Goal: Information Seeking & Learning: Learn about a topic

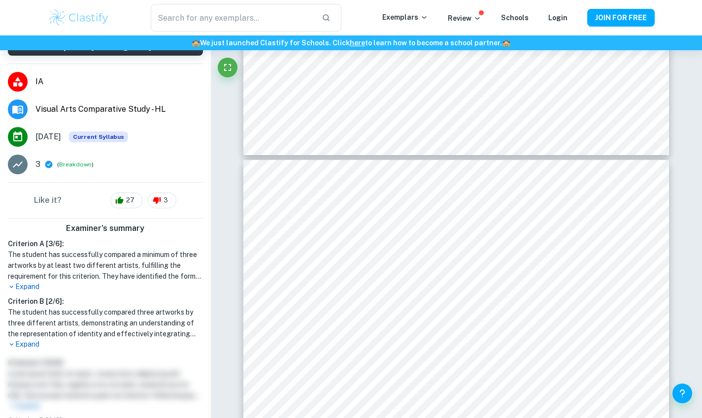
scroll to position [2840, 0]
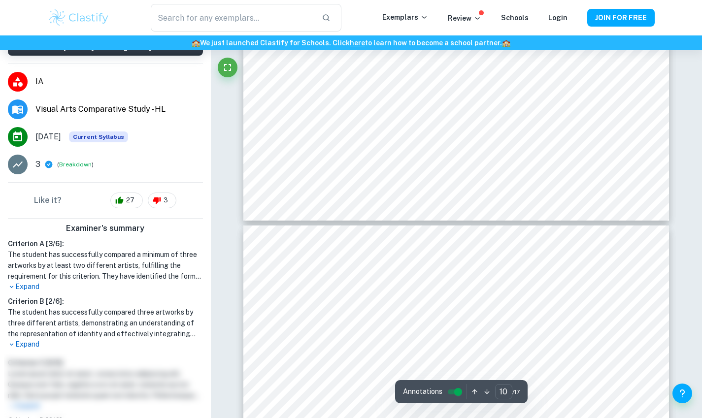
type input "9"
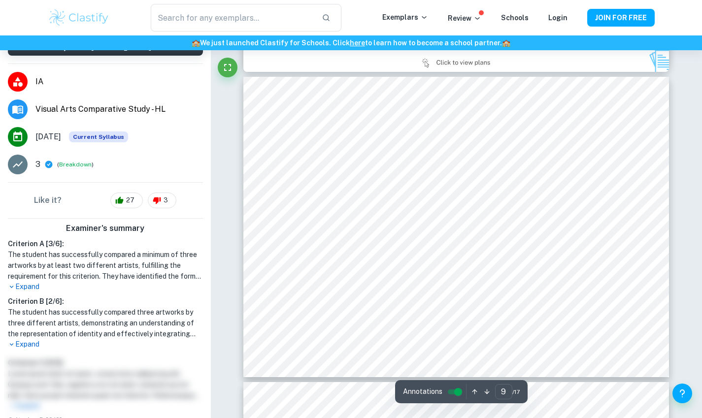
scroll to position [2631, 0]
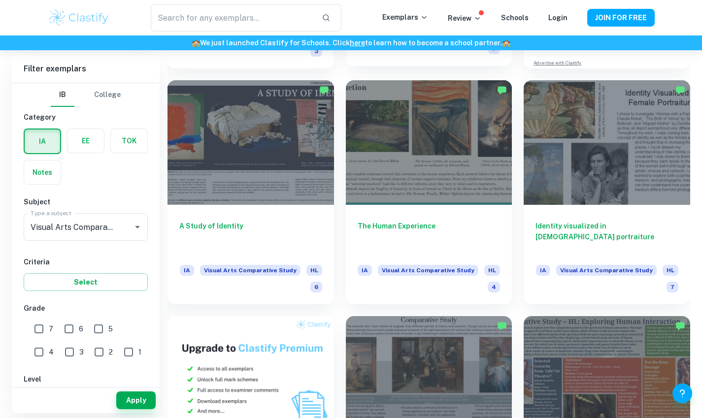
scroll to position [437, 0]
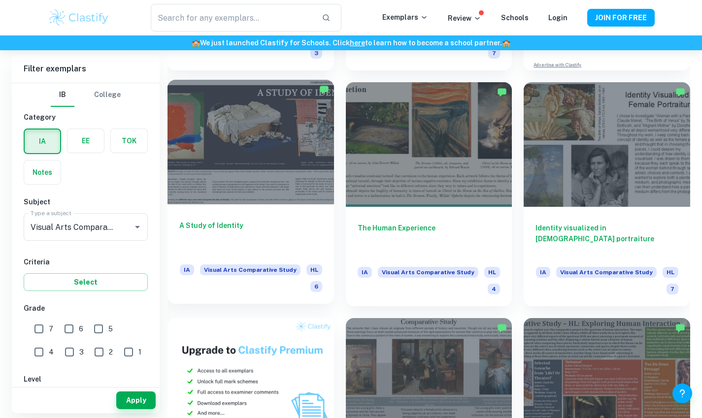
click at [247, 159] on div at bounding box center [250, 142] width 166 height 125
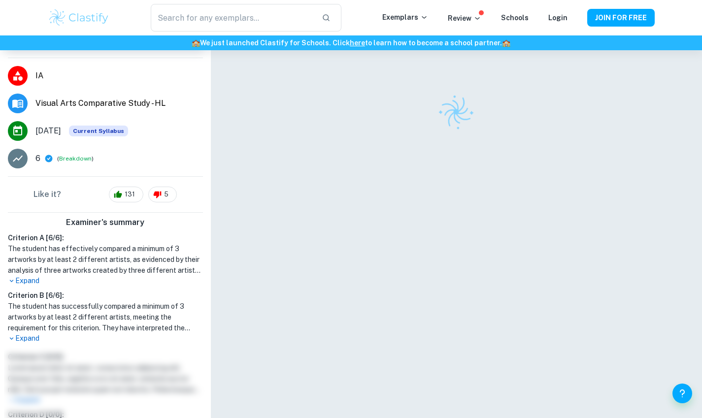
scroll to position [84, 0]
drag, startPoint x: 59, startPoint y: 270, endPoint x: 124, endPoint y: 261, distance: 65.5
click at [124, 261] on h1 "The student has effectively compared a minimum of 3 artworks by at least 2 diff…" at bounding box center [105, 259] width 195 height 32
click at [113, 261] on h1 "The student has effectively compared a minimum of 3 artworks by at least 2 diff…" at bounding box center [105, 259] width 195 height 32
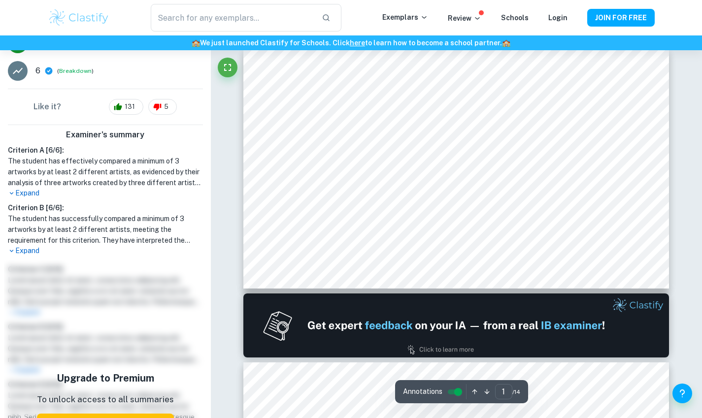
scroll to position [12, 0]
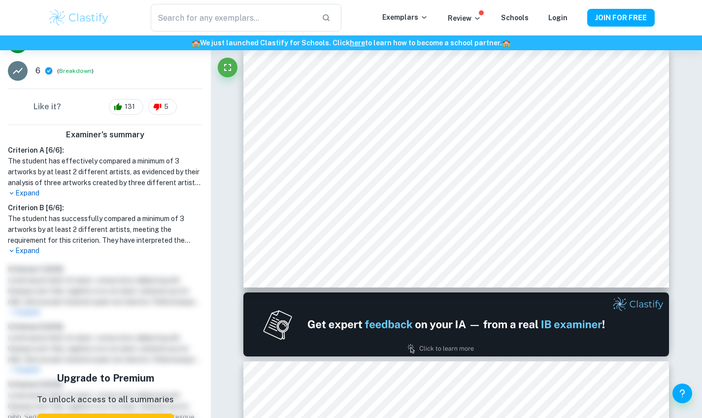
click at [26, 53] on li "May 2024 Current Syllabus" at bounding box center [105, 44] width 211 height 28
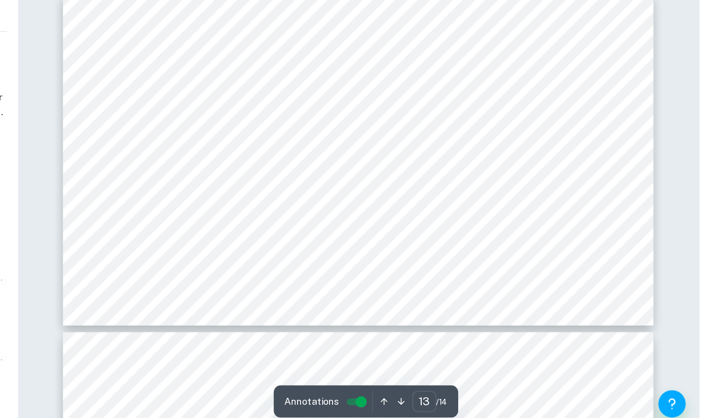
scroll to position [3104, 0]
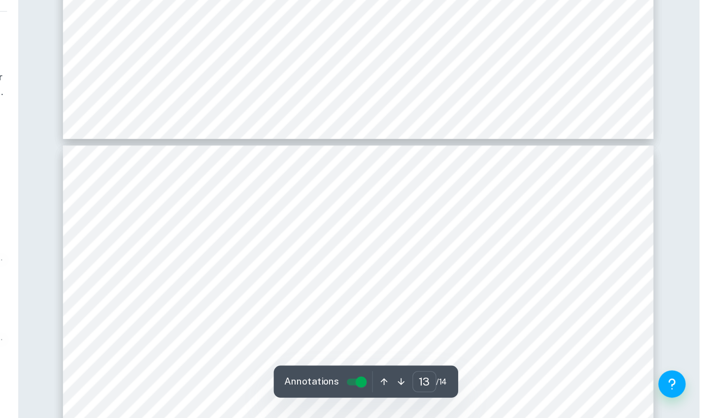
type input "14"
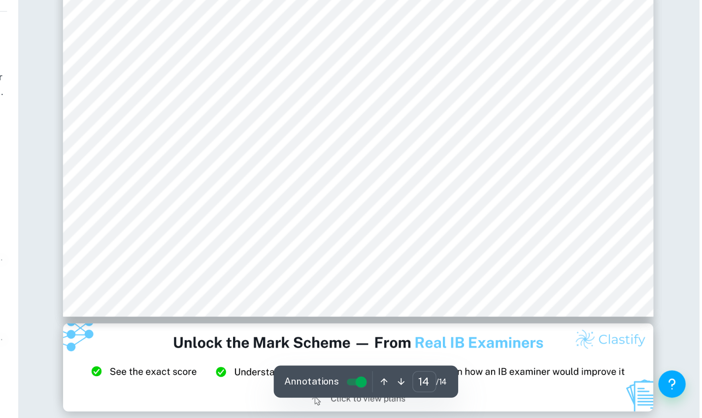
scroll to position [3336, 0]
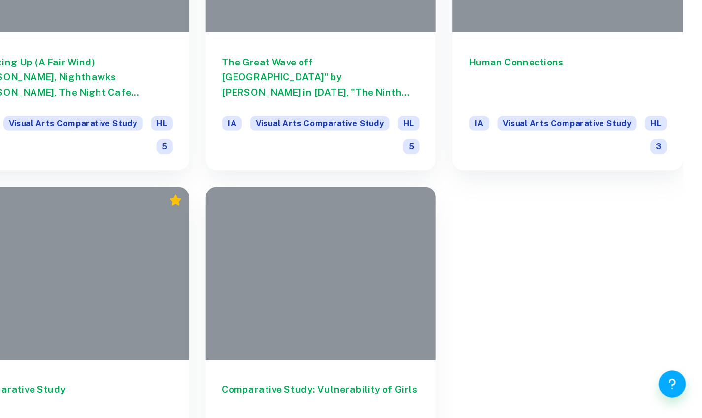
scroll to position [437, 0]
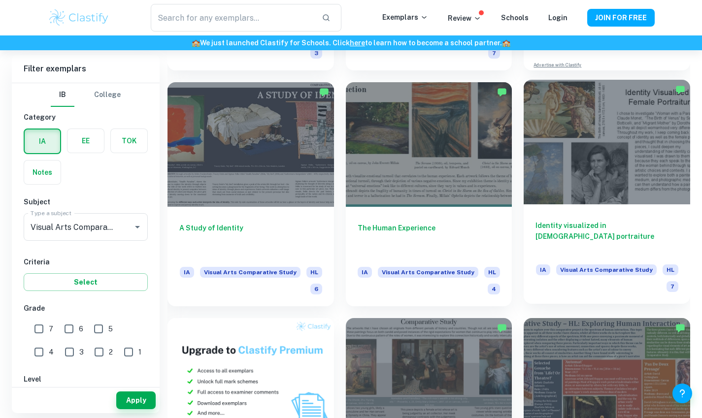
click at [589, 171] on div at bounding box center [606, 142] width 166 height 125
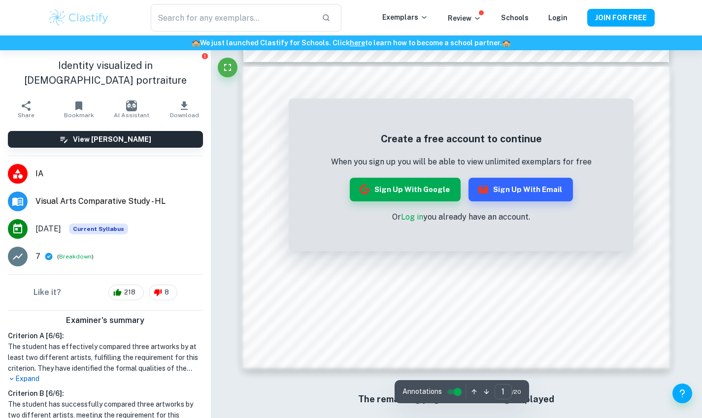
scroll to position [317, 0]
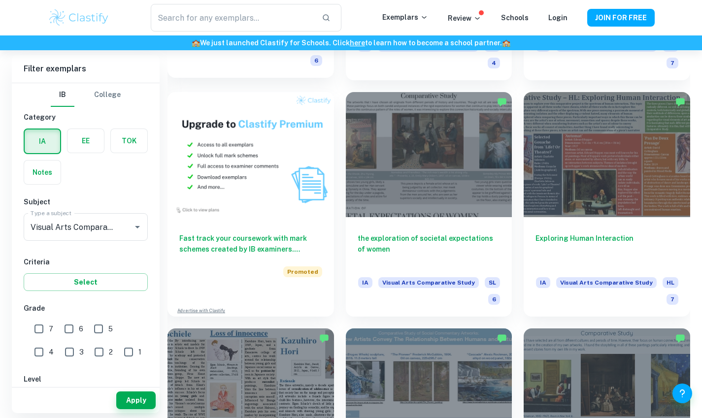
scroll to position [668, 0]
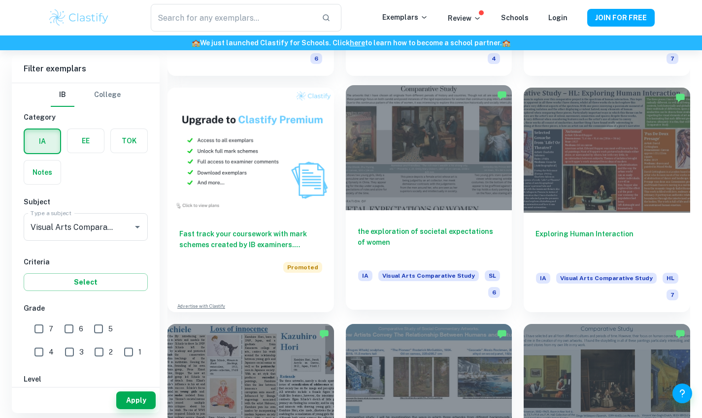
click at [433, 177] on div at bounding box center [429, 147] width 166 height 125
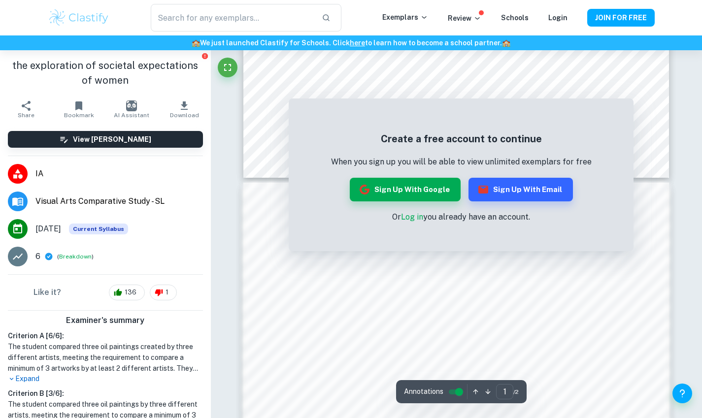
scroll to position [166, 0]
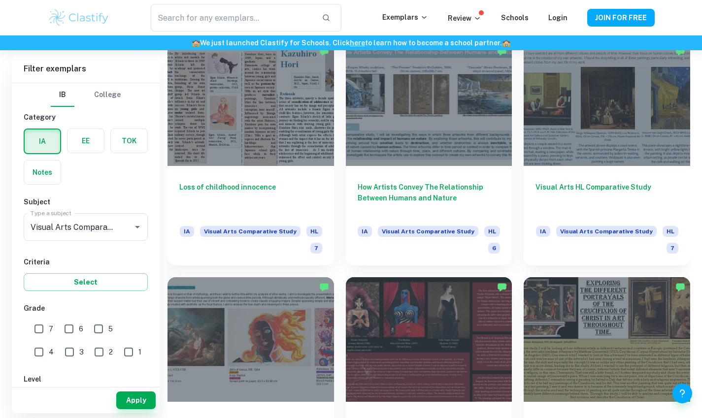
scroll to position [955, 0]
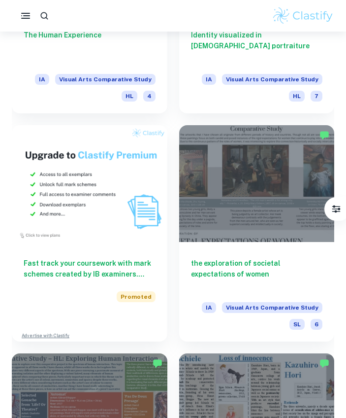
scroll to position [821, 0]
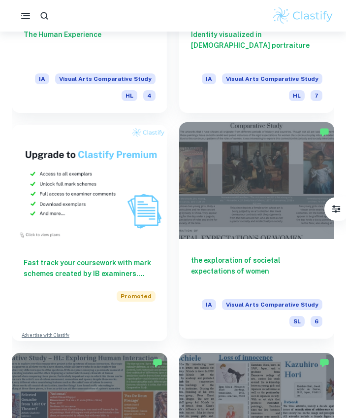
click at [267, 231] on div at bounding box center [257, 180] width 156 height 117
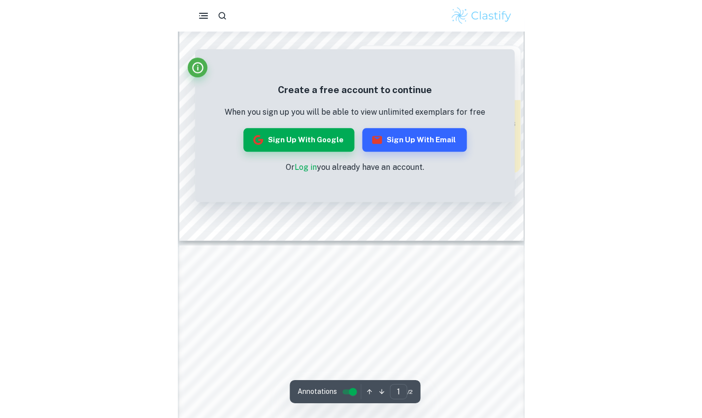
scroll to position [28, 0]
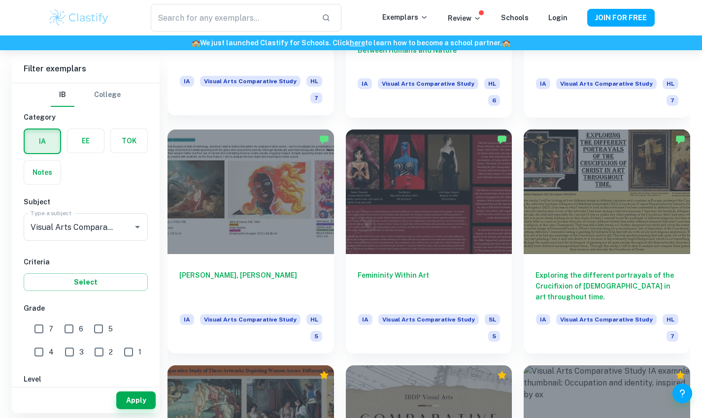
scroll to position [1098, 0]
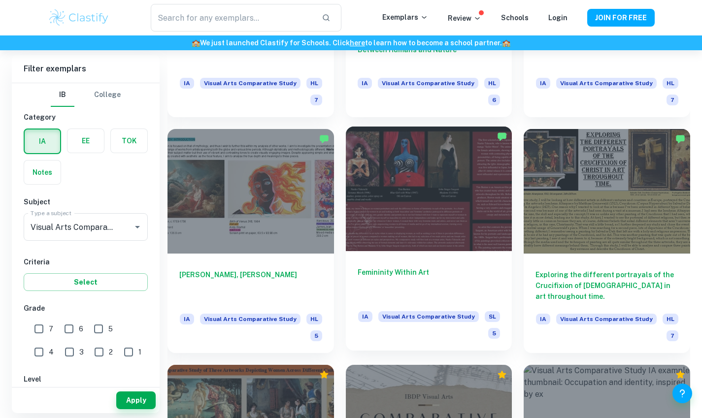
click at [346, 222] on div at bounding box center [429, 189] width 166 height 125
